Goal: Task Accomplishment & Management: Manage account settings

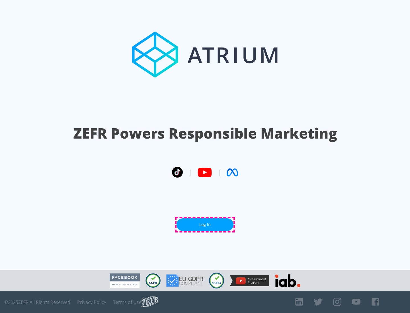
click at [205, 225] on link "Log In" at bounding box center [205, 224] width 57 height 13
